Goal: Task Accomplishment & Management: Manage account settings

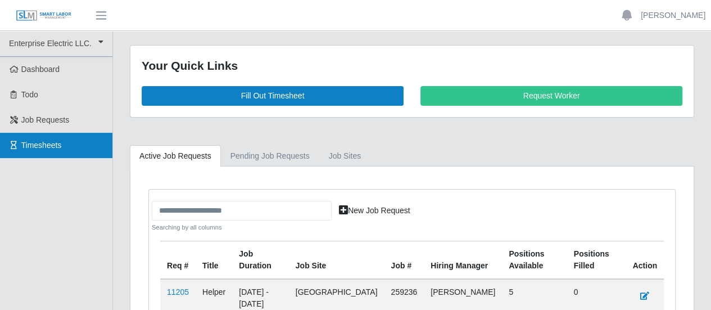
click at [40, 147] on span "Timesheets" at bounding box center [41, 145] width 40 height 9
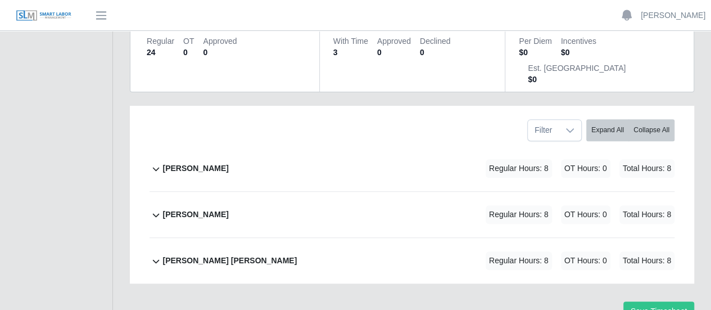
click at [185, 255] on b "[PERSON_NAME] [PERSON_NAME]" at bounding box center [230, 261] width 134 height 12
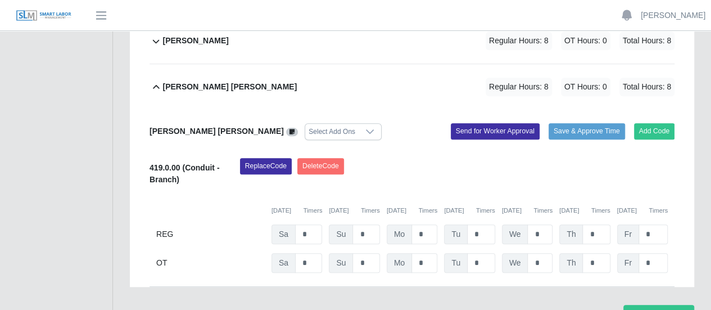
scroll to position [349, 0]
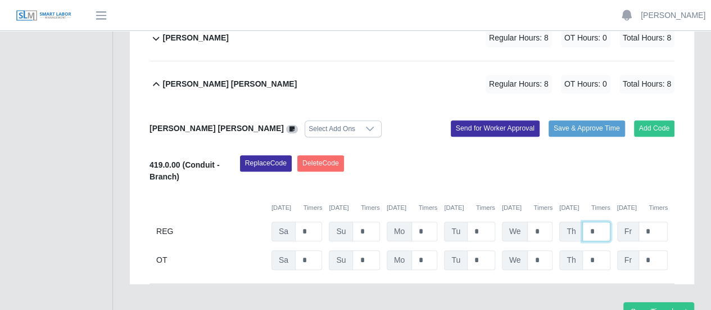
drag, startPoint x: 594, startPoint y: 174, endPoint x: 584, endPoint y: 173, distance: 10.2
click at [584, 222] on input "*" at bounding box center [597, 232] width 28 height 20
type input "*"
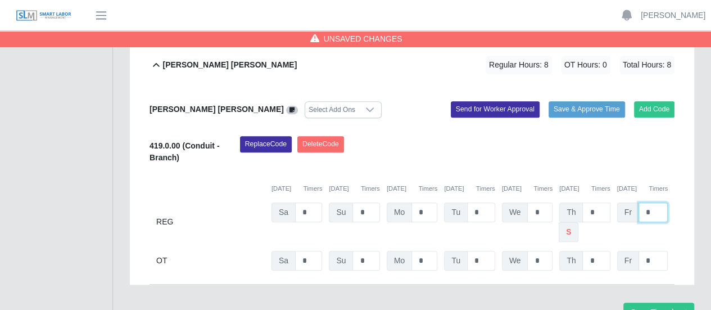
click at [650, 202] on input "*" at bounding box center [653, 212] width 29 height 20
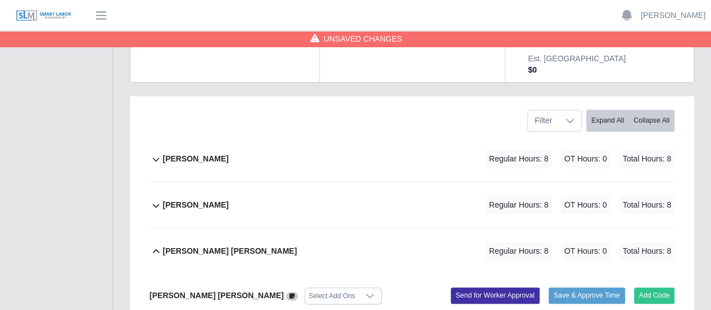
scroll to position [199, 0]
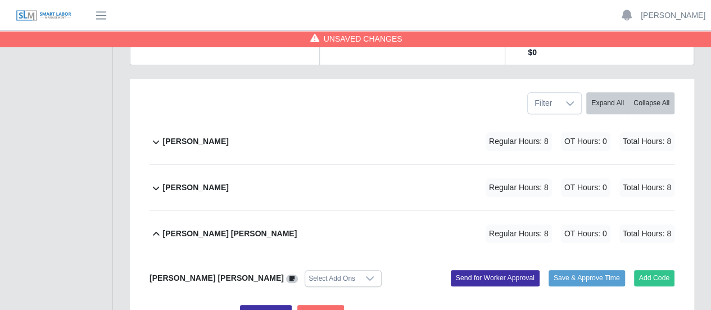
click at [194, 182] on b "[PERSON_NAME]" at bounding box center [196, 188] width 66 height 12
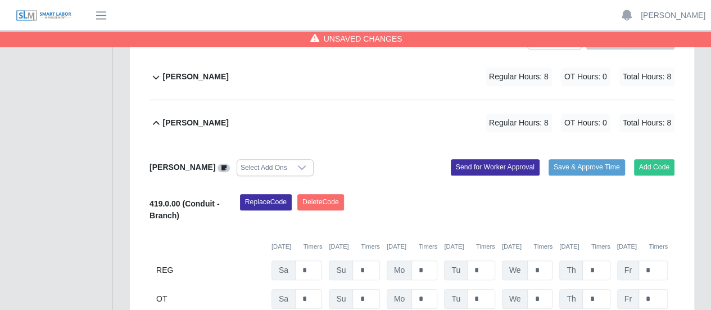
scroll to position [312, 0]
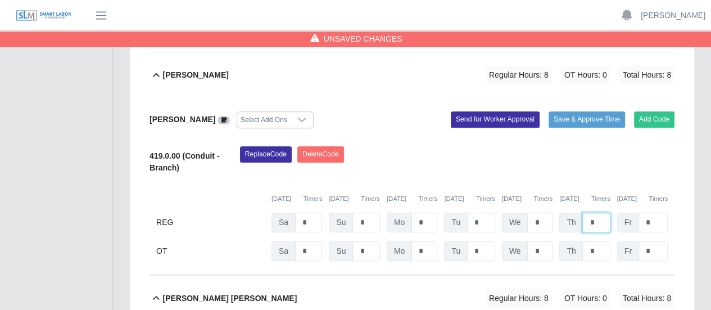
drag, startPoint x: 597, startPoint y: 165, endPoint x: 577, endPoint y: 165, distance: 19.7
click at [577, 213] on div "Th *" at bounding box center [584, 223] width 51 height 20
type input "*"
click at [656, 213] on input "*" at bounding box center [653, 223] width 29 height 20
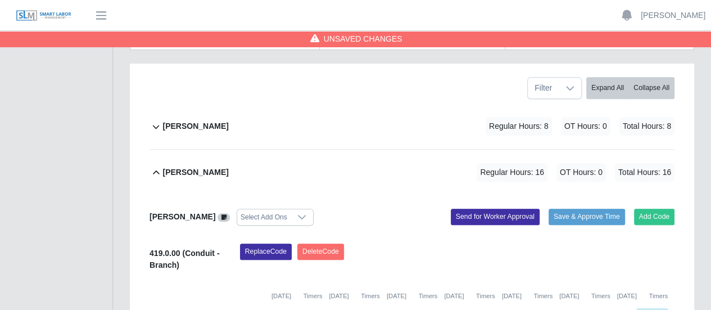
scroll to position [199, 0]
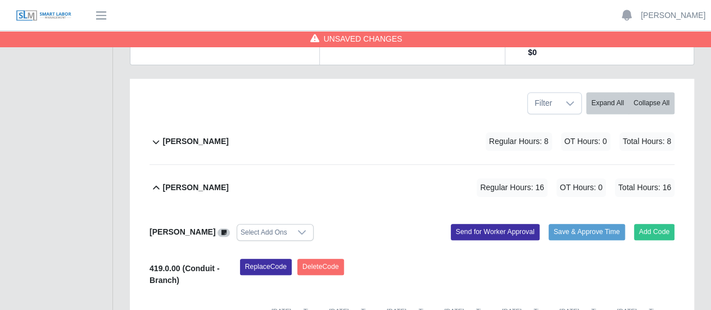
click at [210, 136] on b "[PERSON_NAME]" at bounding box center [196, 142] width 66 height 12
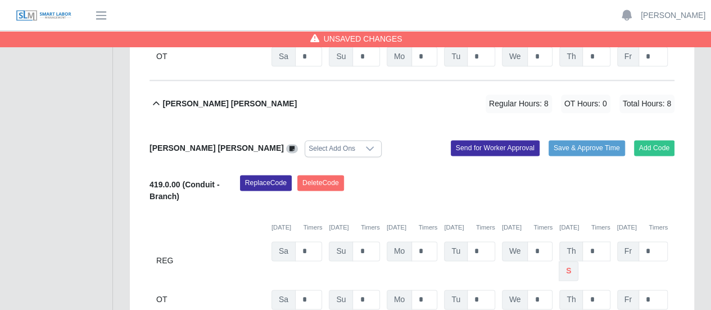
scroll to position [721, 0]
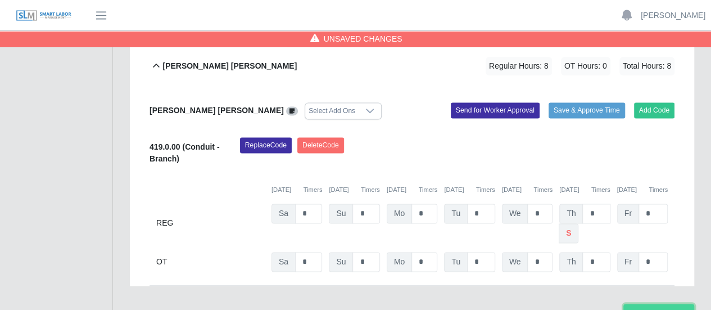
click at [658, 304] on button "Save Timesheet" at bounding box center [659, 314] width 71 height 20
